Goal: Information Seeking & Learning: Learn about a topic

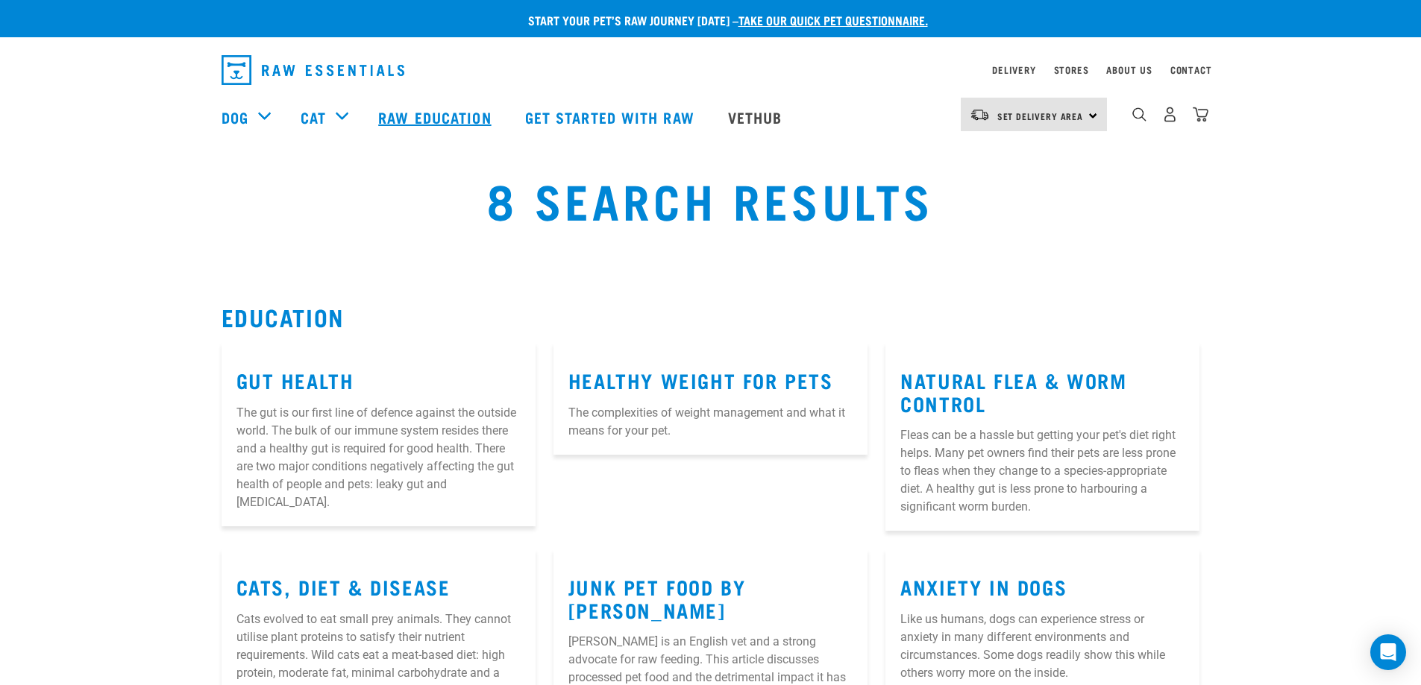
click at [419, 121] on link "Raw Education" at bounding box center [436, 117] width 146 height 60
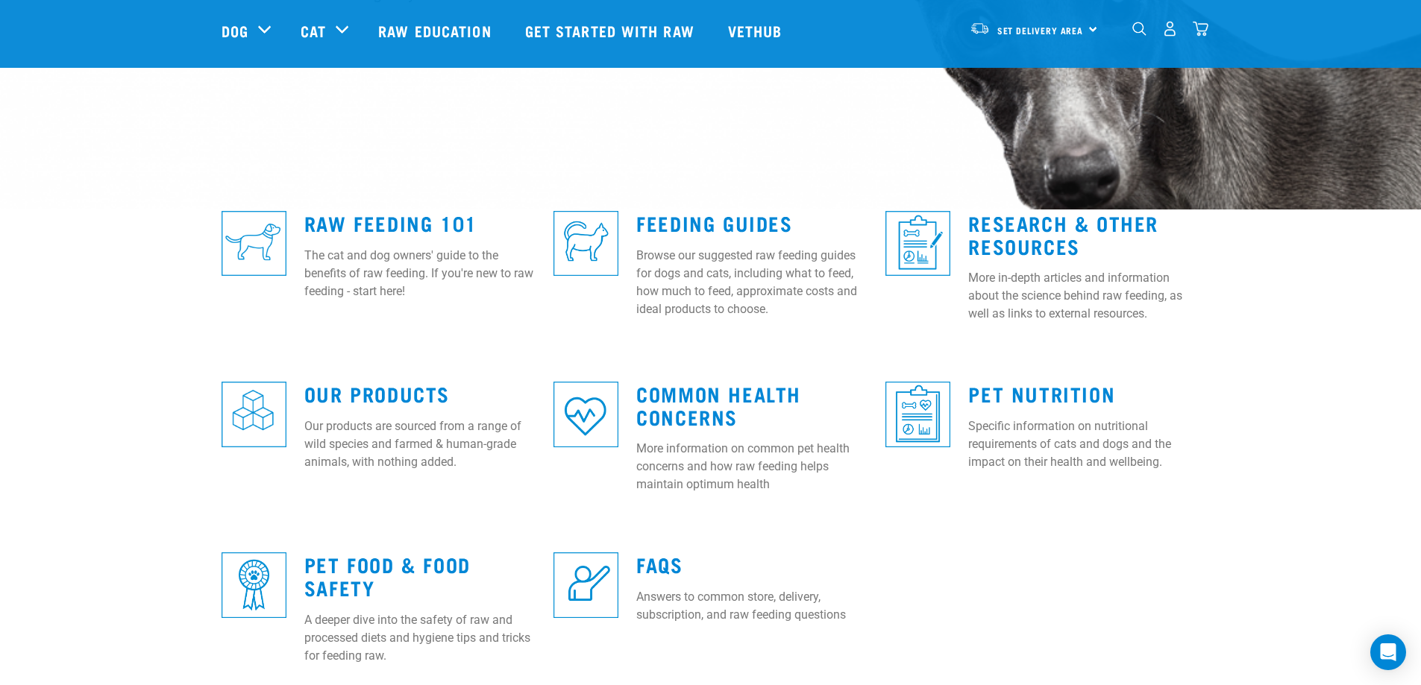
scroll to position [298, 0]
click at [350, 226] on link "Raw Feeding 101" at bounding box center [390, 221] width 173 height 11
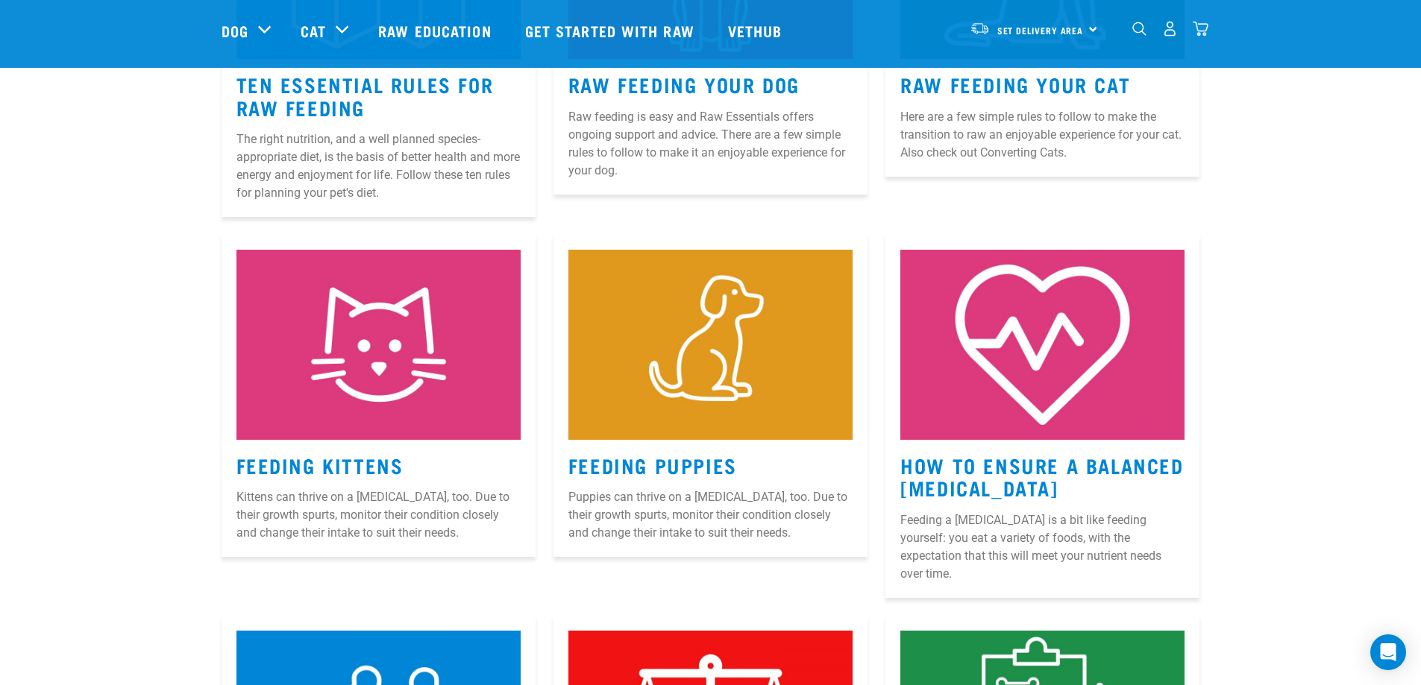
scroll to position [895, 0]
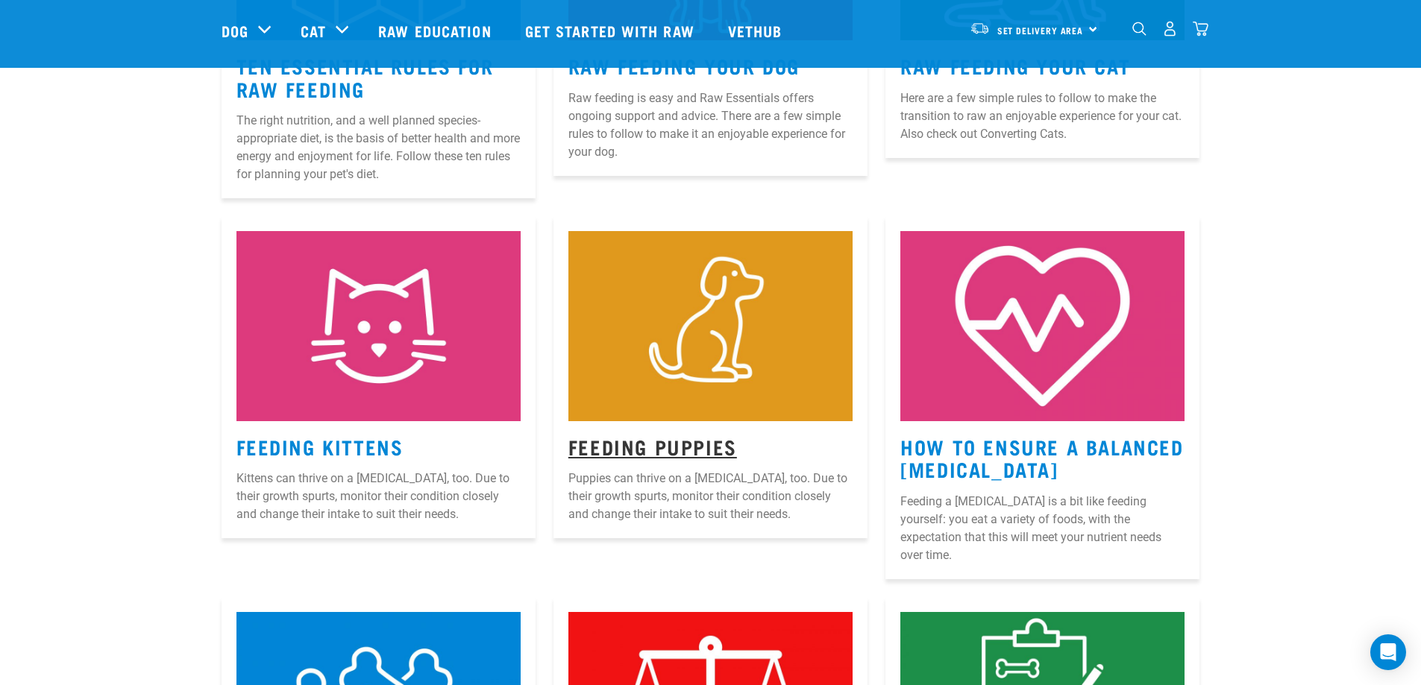
click at [602, 449] on link "Feeding Puppies" at bounding box center [652, 446] width 169 height 11
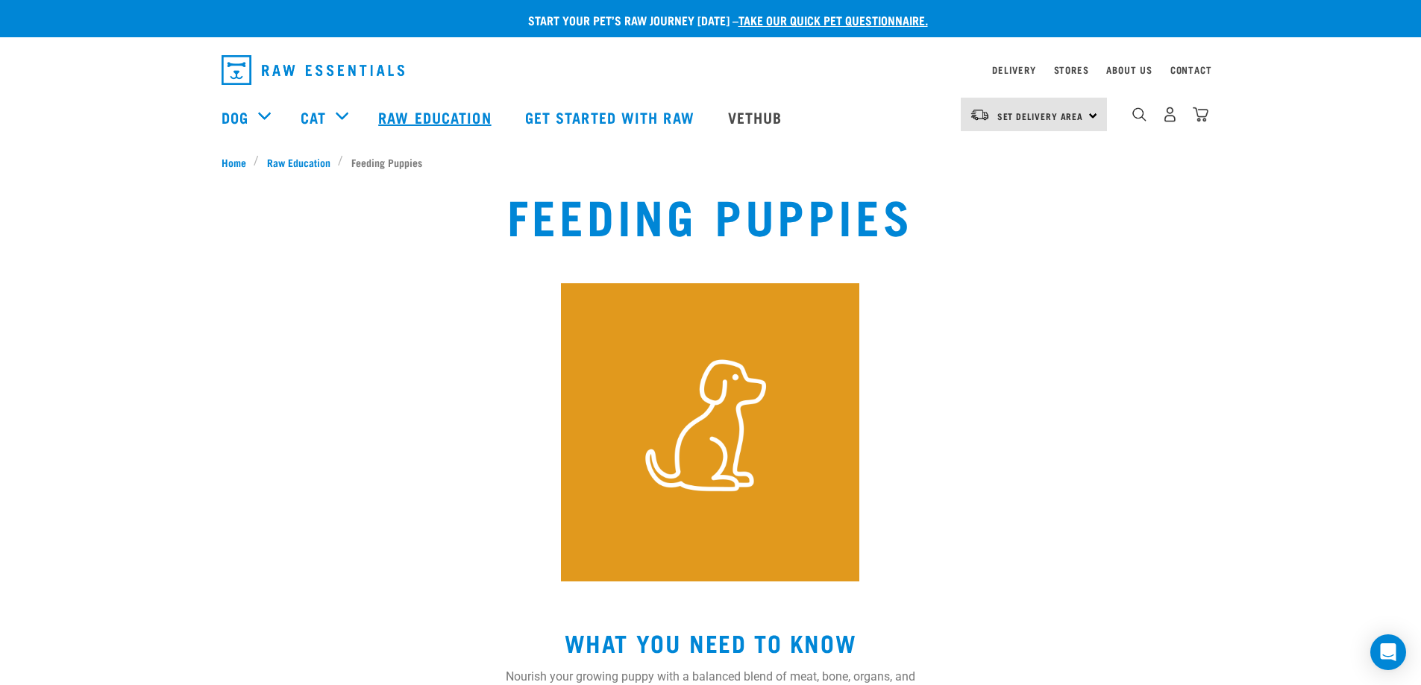
click at [447, 114] on link "Raw Education" at bounding box center [436, 117] width 146 height 60
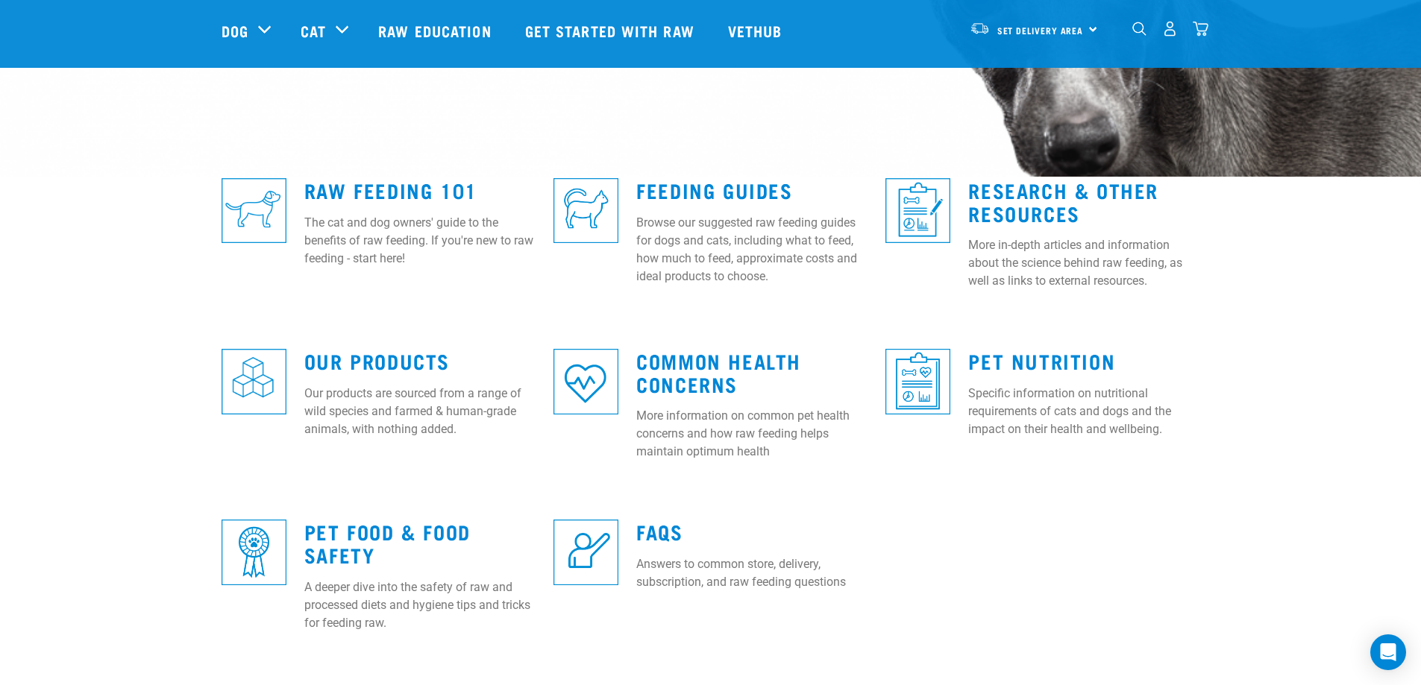
scroll to position [373, 0]
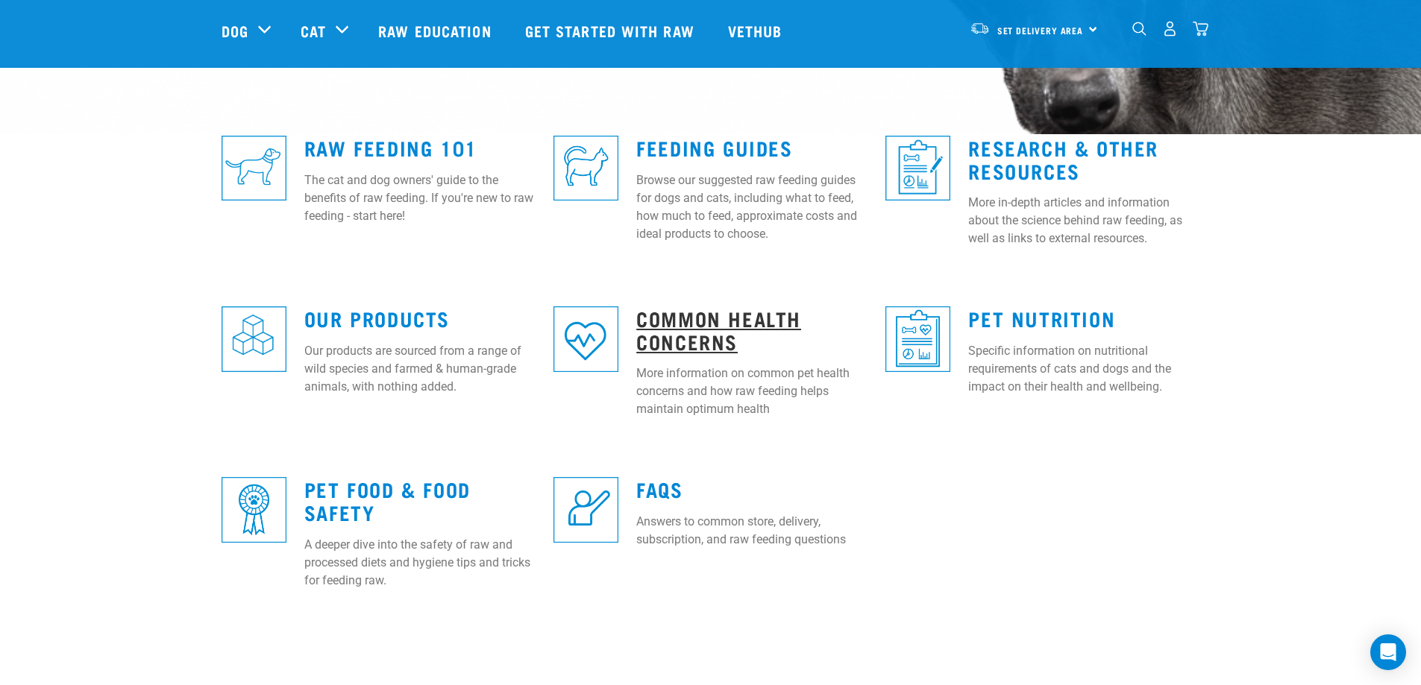
click at [669, 321] on link "Common Health Concerns" at bounding box center [718, 329] width 165 height 34
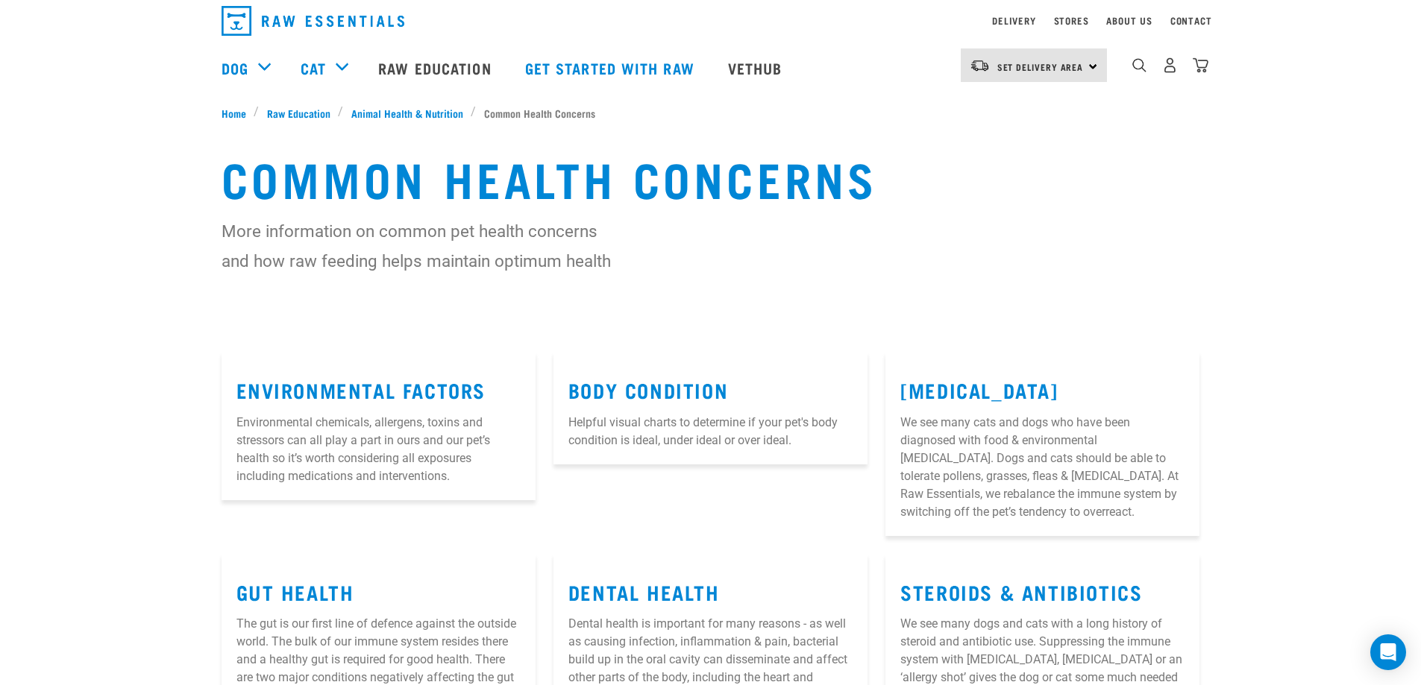
scroll to position [75, 0]
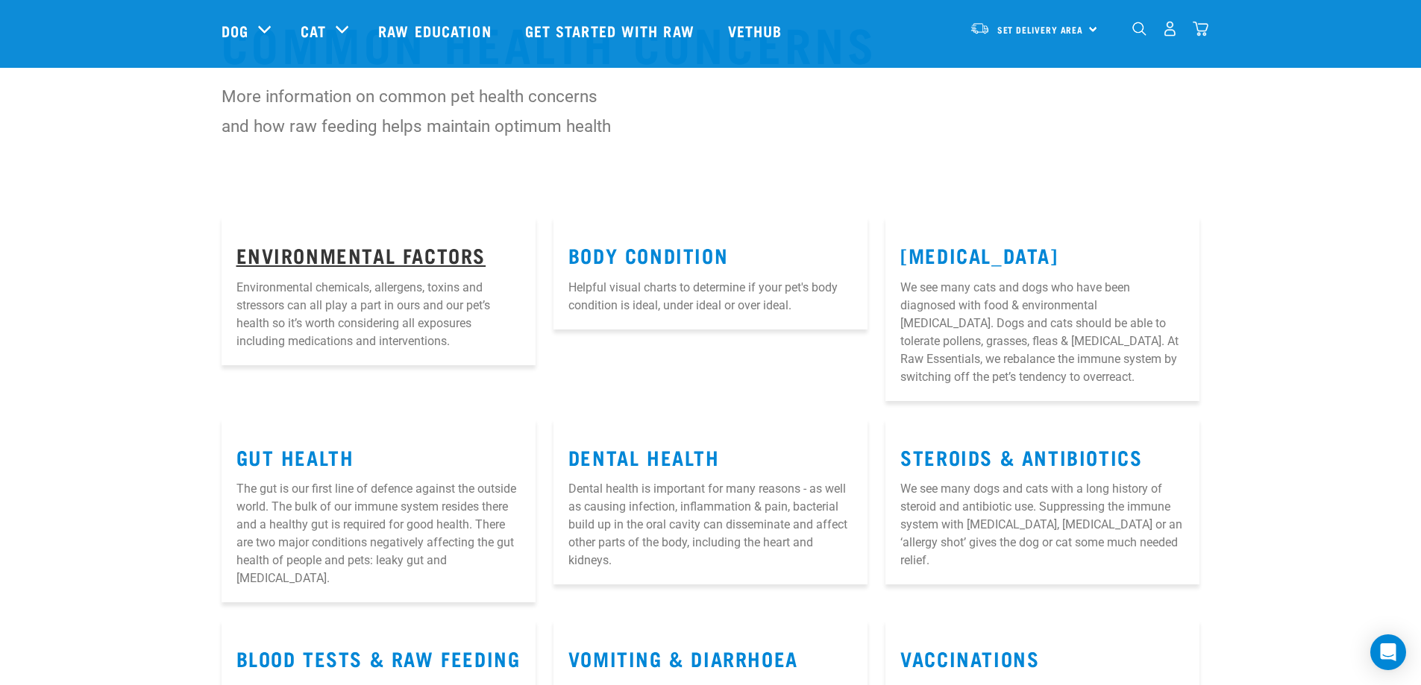
click at [373, 257] on link "ENVIRONMENTAL FACTORS" at bounding box center [361, 254] width 250 height 11
